Goal: Transaction & Acquisition: Purchase product/service

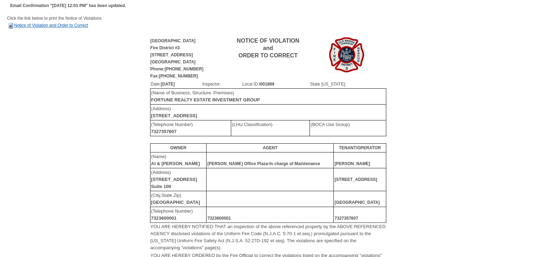
click at [78, 25] on link "Notice of Violation and Order to Correct" at bounding box center [47, 25] width 81 height 5
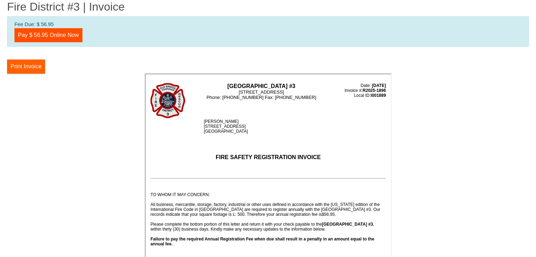
click at [31, 65] on button "Print Invoice" at bounding box center [26, 67] width 38 height 14
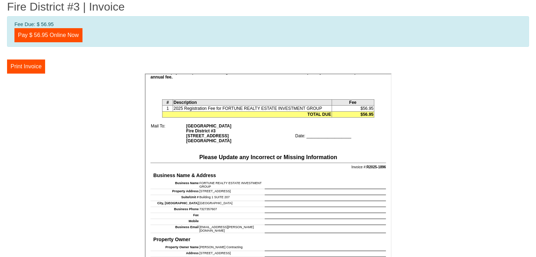
scroll to position [168, 0]
click at [318, 129] on td "Date: ___________________" at bounding box center [339, 132] width 91 height 20
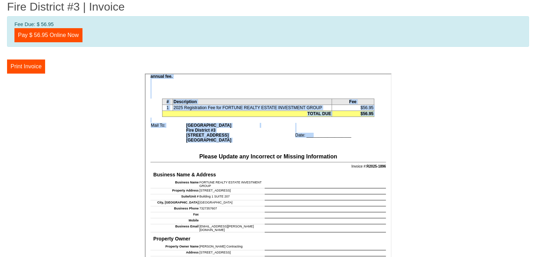
click at [318, 129] on td "Date: ___________________" at bounding box center [339, 132] width 91 height 20
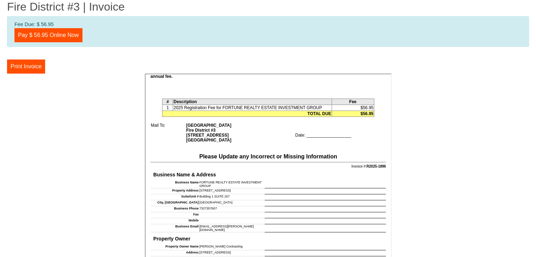
click at [318, 129] on td "Date: ___________________" at bounding box center [339, 132] width 91 height 20
click at [348, 144] on div at bounding box center [266, 148] width 239 height 10
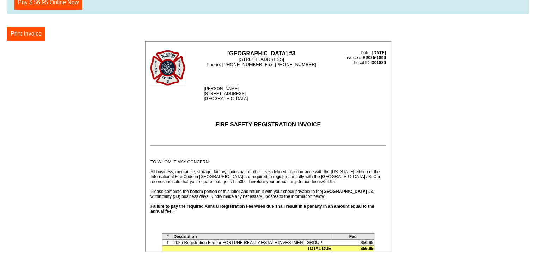
scroll to position [0, 0]
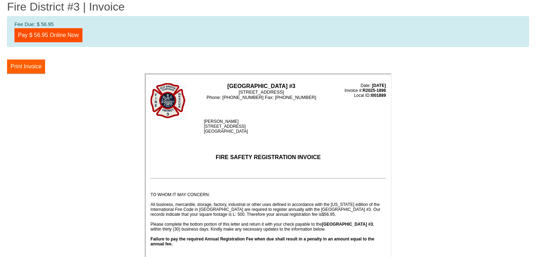
click at [31, 65] on button "Print Invoice" at bounding box center [26, 67] width 38 height 14
click at [34, 67] on button "Print Invoice" at bounding box center [26, 67] width 38 height 14
click at [60, 33] on link "Pay $ 56.95 Online Now" at bounding box center [48, 35] width 68 height 14
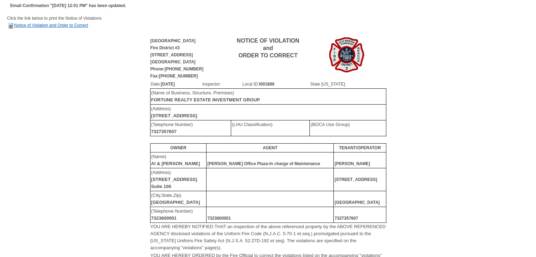
click at [86, 26] on link "Notice of Violation and Order to Correct" at bounding box center [47, 25] width 81 height 5
click at [50, 27] on link "Notice of Violation and Order to Correct" at bounding box center [47, 25] width 81 height 5
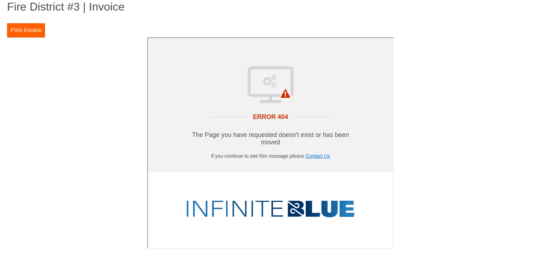
click at [24, 29] on button "Print Invoice" at bounding box center [26, 30] width 38 height 14
